Goal: Transaction & Acquisition: Purchase product/service

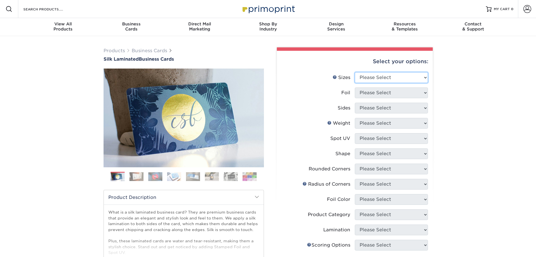
click at [379, 77] on select "Please Select 1.5" x 3.5" - Mini 1.75" x 3.5" - Mini 2" x 2" - Square 2" x 3" -…" at bounding box center [391, 77] width 73 height 11
select select "2.00x3.50"
click at [355, 72] on select "Please Select 1.5" x 3.5" - Mini 1.75" x 3.5" - Mini 2" x 2" - Square 2" x 3" -…" at bounding box center [391, 77] width 73 height 11
click at [377, 95] on select "Please Select Yes No" at bounding box center [391, 92] width 73 height 11
select select "1"
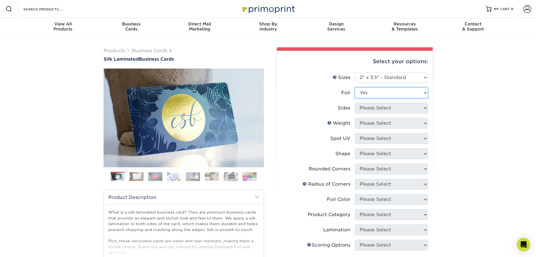
click at [355, 87] on select "Please Select Yes No" at bounding box center [391, 92] width 73 height 11
click at [376, 109] on select "Please Select Print Both Sides - Foil Both Sides Print Both Sides - Foil Front …" at bounding box center [391, 108] width 73 height 11
select select "34527644-b4fd-4ffb-9092-1318eefcd9d9"
click at [355, 103] on select "Please Select Print Both Sides - Foil Both Sides Print Both Sides - Foil Front …" at bounding box center [391, 108] width 73 height 11
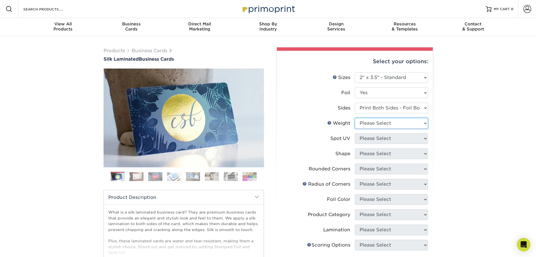
click at [378, 125] on select "Please Select 16PT" at bounding box center [391, 123] width 73 height 11
select select "16PT"
click at [355, 118] on select "Please Select 16PT" at bounding box center [391, 123] width 73 height 11
click at [377, 139] on select "Please Select No Spot UV Front and Back (Both Sides) Front Only Back Only" at bounding box center [391, 138] width 73 height 11
select select "3"
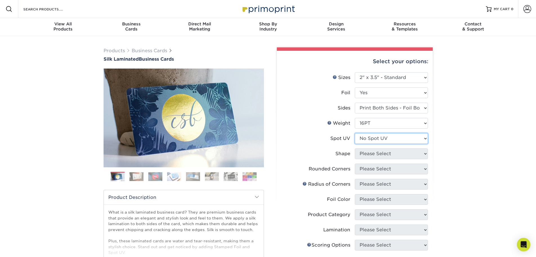
click at [355, 133] on select "Please Select No Spot UV Front and Back (Both Sides) Front Only Back Only" at bounding box center [391, 138] width 73 height 11
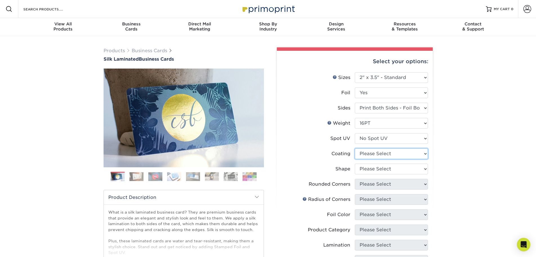
click at [375, 155] on select at bounding box center [391, 153] width 73 height 11
select select "3e7618de-abca-4bda-9f97-8b9129e913d8"
click at [355, 148] on select at bounding box center [391, 153] width 73 height 11
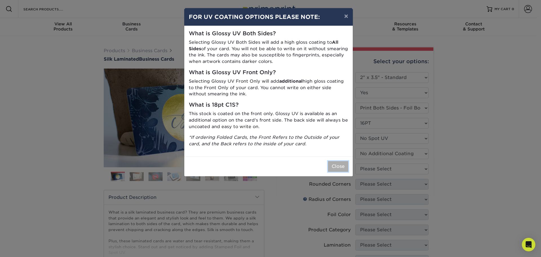
click at [337, 165] on button "Close" at bounding box center [338, 166] width 20 height 11
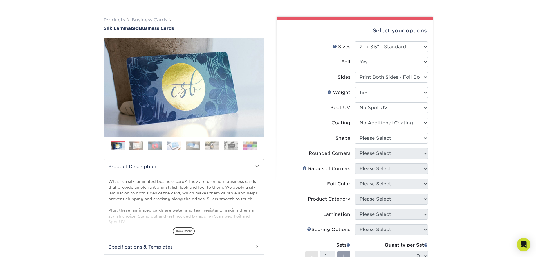
scroll to position [56, 0]
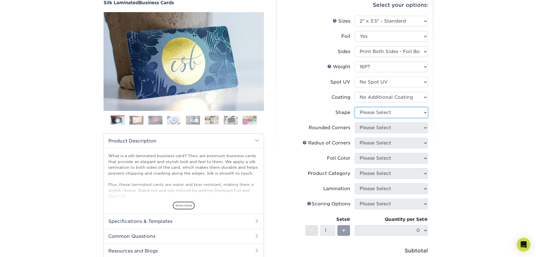
click at [378, 114] on select "Please Select Standard" at bounding box center [391, 112] width 73 height 11
select select "standard"
click at [355, 107] on select "Please Select Standard" at bounding box center [391, 112] width 73 height 11
click at [376, 129] on select "Please Select Yes - Round 2 Corners Yes - Round 4 Corners No" at bounding box center [391, 127] width 73 height 11
select select "0"
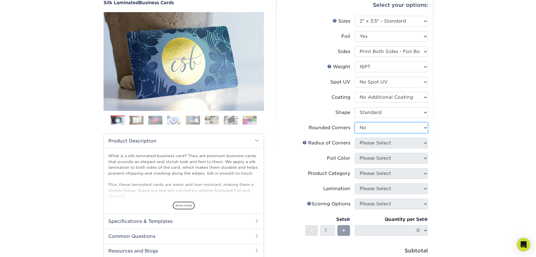
click at [355, 122] on select "Please Select Yes - Round 2 Corners Yes - Round 4 Corners No" at bounding box center [391, 127] width 73 height 11
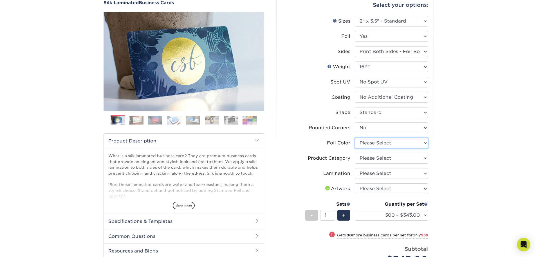
click at [404, 142] on select "Please Select Silver Foil Black Foil Blue Foil Copper Foil Gold Foil Red Foil R…" at bounding box center [391, 142] width 73 height 11
click at [355, 137] on select "Please Select Silver Foil Black Foil Blue Foil Copper Foil Gold Foil Red Foil R…" at bounding box center [391, 142] width 73 height 11
click at [385, 146] on select "Please Select Silver Foil Black Foil Blue Foil Copper Foil Gold Foil Red Foil R…" at bounding box center [391, 142] width 73 height 11
select select "247ef47b-9551-4237-b38d-69a5d0733ec5"
click at [355, 137] on select "Please Select Silver Foil Black Foil Blue Foil Copper Foil Gold Foil Red Foil R…" at bounding box center [391, 142] width 73 height 11
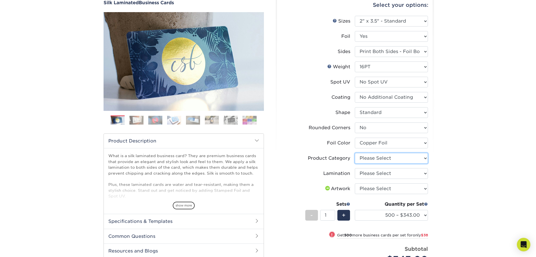
click at [380, 159] on select "Please Select Business Cards" at bounding box center [391, 158] width 73 height 11
select select "3b5148f1-0588-4f88-a218-97bcfdce65c1"
click at [355, 153] on select "Please Select Business Cards" at bounding box center [391, 158] width 73 height 11
click at [377, 173] on select "Please Select Silk" at bounding box center [391, 173] width 73 height 11
select select "ccacb42f-45f7-42d3-bbd3-7c8421cf37f0"
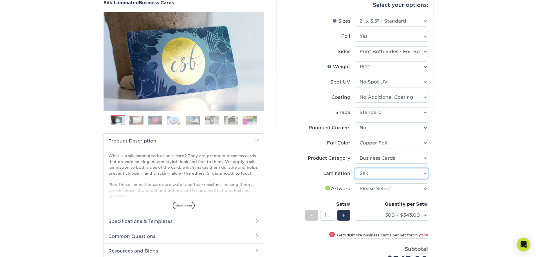
click at [355, 168] on select "Please Select Silk" at bounding box center [391, 173] width 73 height 11
click at [374, 190] on select "Please Select I will upload files I need a design - $100" at bounding box center [391, 188] width 73 height 11
select select "upload"
click at [355, 183] on select "Please Select I will upload files I need a design - $100" at bounding box center [391, 188] width 73 height 11
